Goal: Find specific page/section

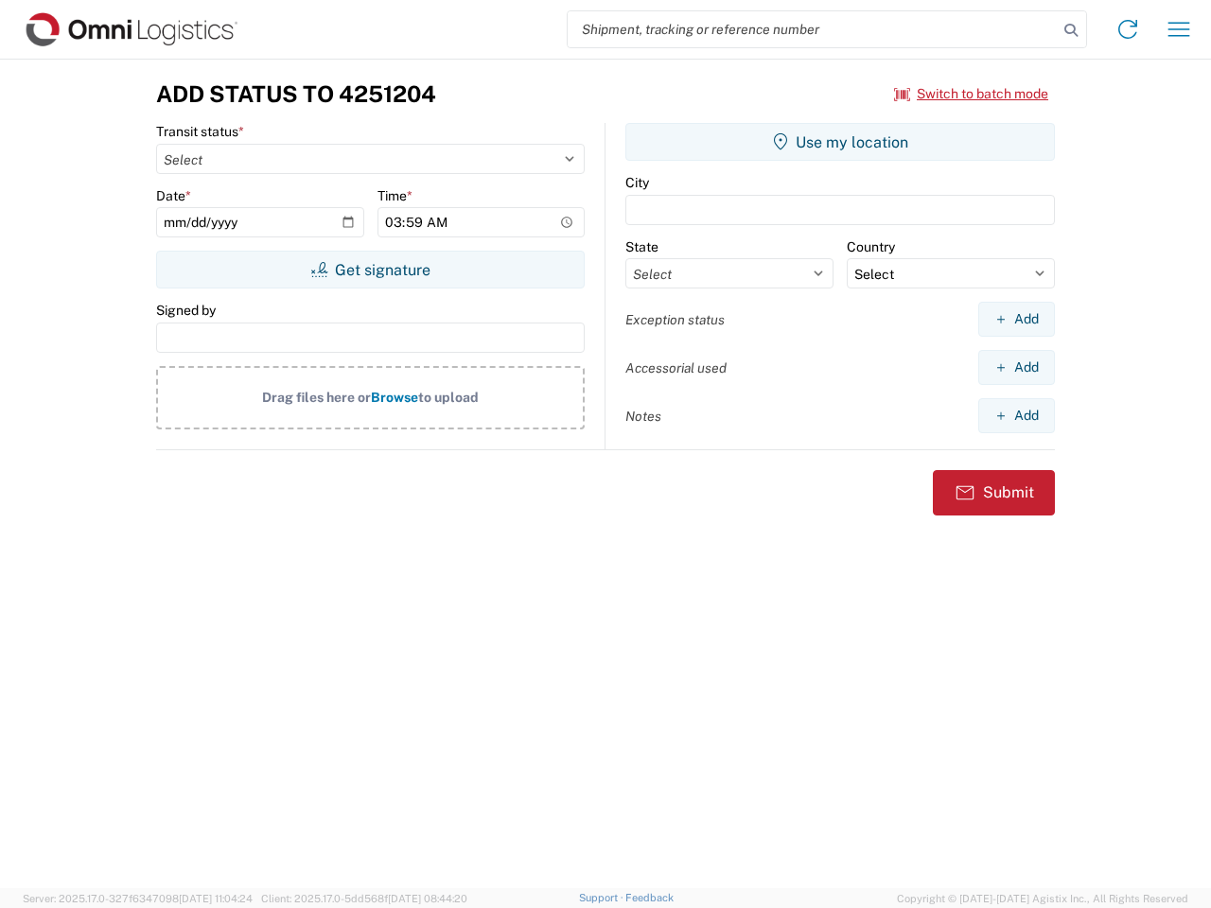
click at [813, 29] on input "search" at bounding box center [813, 29] width 490 height 36
click at [1071, 30] on icon at bounding box center [1071, 30] width 26 height 26
click at [1128, 29] on icon at bounding box center [1128, 29] width 30 height 30
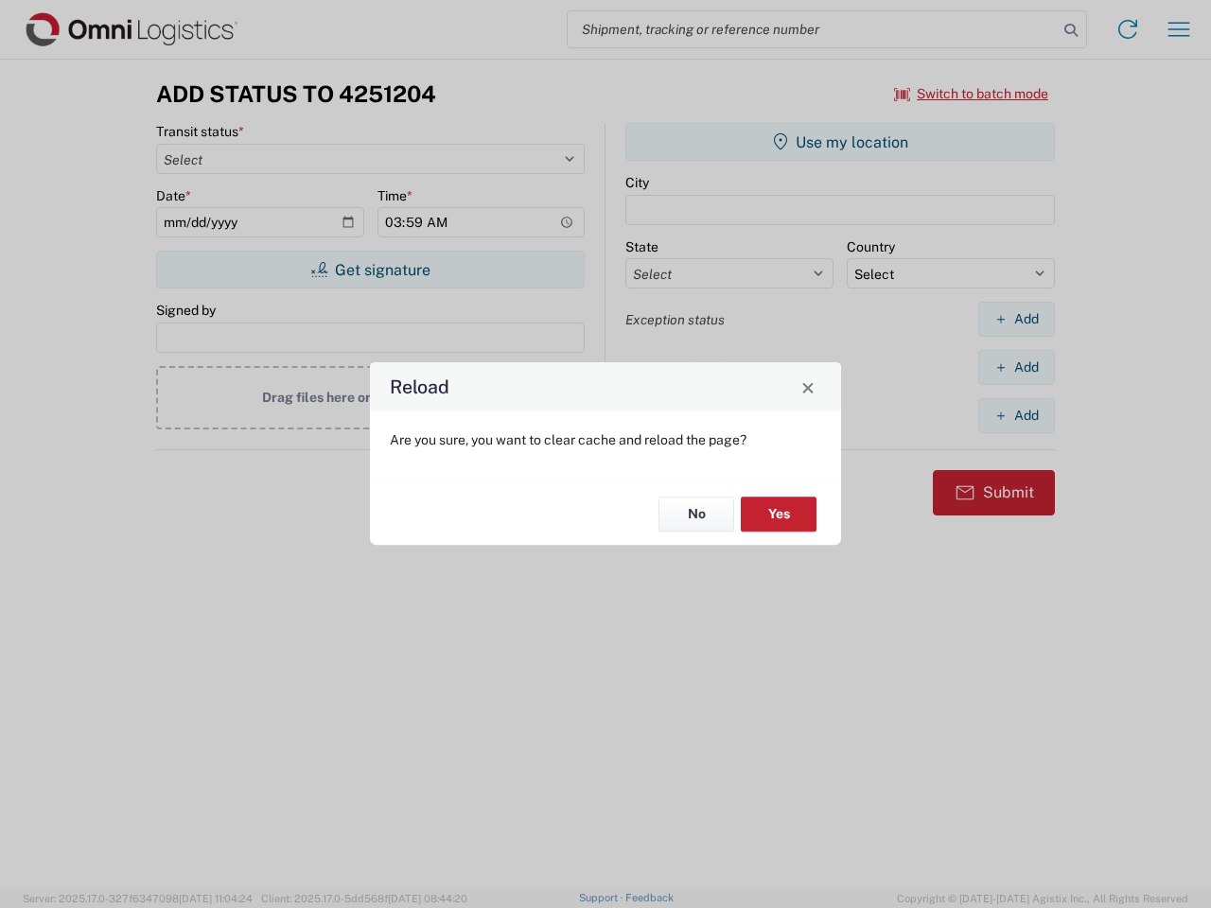
click at [1179, 29] on div "Reload Are you sure, you want to clear cache and reload the page? No Yes" at bounding box center [605, 454] width 1211 height 908
click at [972, 94] on div "Reload Are you sure, you want to clear cache and reload the page? No Yes" at bounding box center [605, 454] width 1211 height 908
click at [370, 270] on div "Reload Are you sure, you want to clear cache and reload the page? No Yes" at bounding box center [605, 454] width 1211 height 908
click at [840, 142] on div "Reload Are you sure, you want to clear cache and reload the page? No Yes" at bounding box center [605, 454] width 1211 height 908
click at [1016, 319] on div "Reload Are you sure, you want to clear cache and reload the page? No Yes" at bounding box center [605, 454] width 1211 height 908
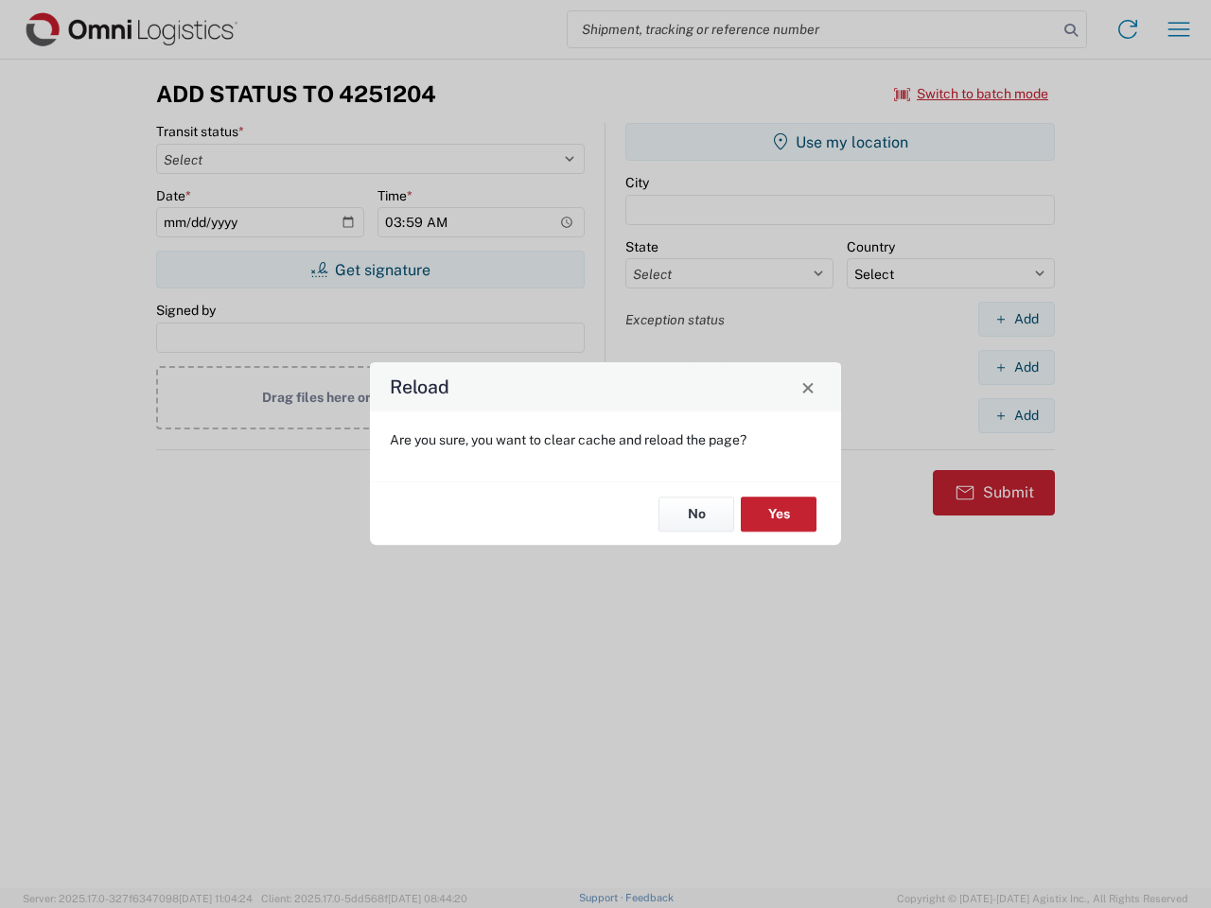
click at [1016, 367] on div "Reload Are you sure, you want to clear cache and reload the page? No Yes" at bounding box center [605, 454] width 1211 height 908
click at [1016, 415] on div "Reload Are you sure, you want to clear cache and reload the page? No Yes" at bounding box center [605, 454] width 1211 height 908
